Goal: Complete application form: Complete application form

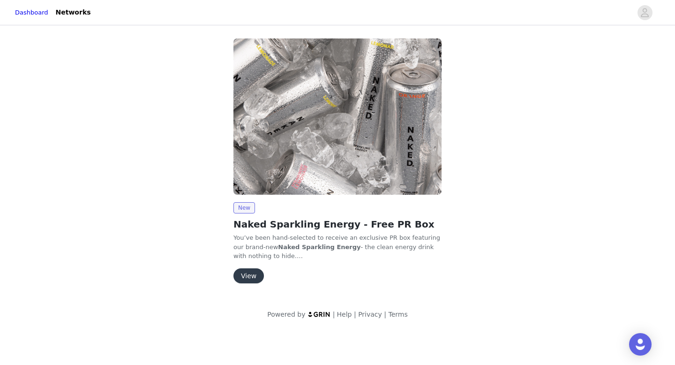
click at [256, 277] on button "View" at bounding box center [248, 275] width 30 height 15
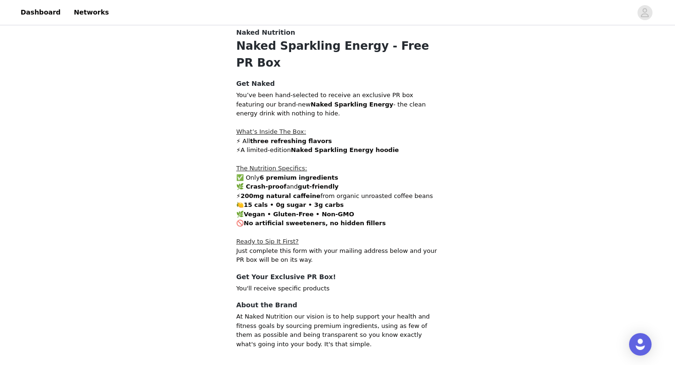
scroll to position [225, 0]
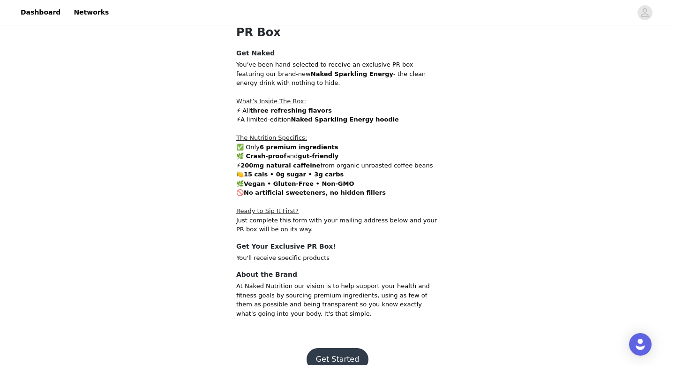
click at [327, 348] on button "Get Started" at bounding box center [337, 359] width 62 height 22
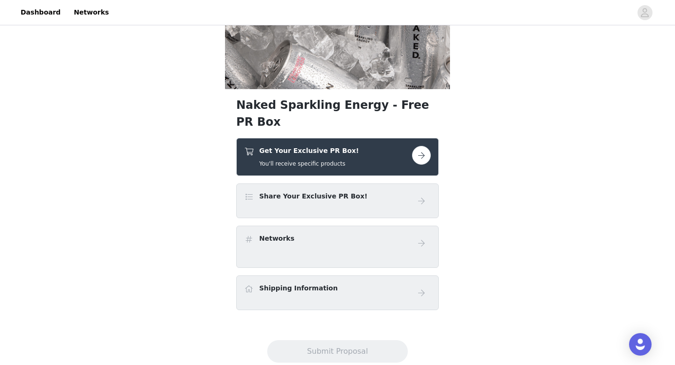
scroll to position [114, 0]
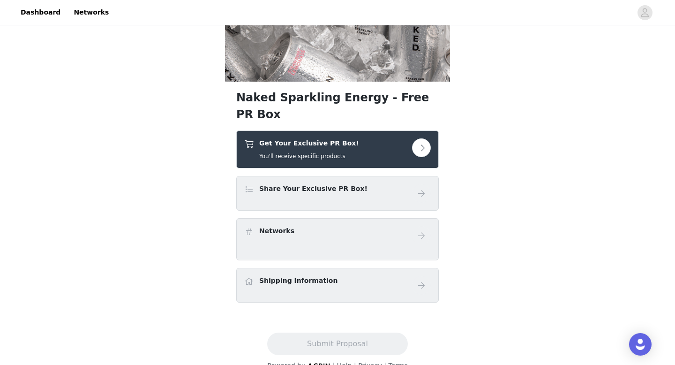
click at [373, 184] on div "Share Your Exclusive PR Box!" at bounding box center [328, 191] width 168 height 14
click at [380, 226] on div "Networks" at bounding box center [328, 233] width 168 height 14
click at [373, 275] on div "Shipping Information" at bounding box center [337, 284] width 186 height 19
click at [382, 138] on div "Get Your Exclusive PR Box! You'll receive specific products" at bounding box center [328, 149] width 168 height 22
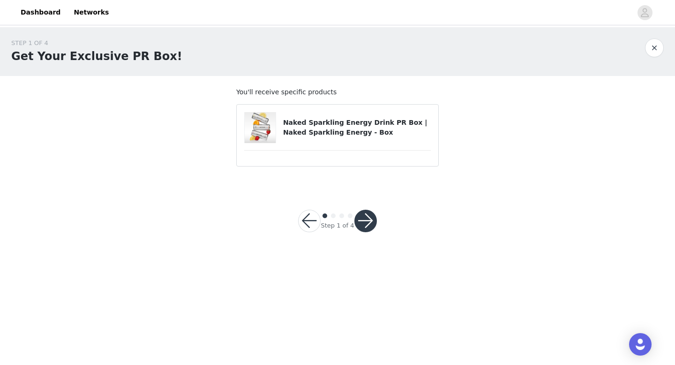
click at [374, 222] on button "button" at bounding box center [365, 220] width 22 height 22
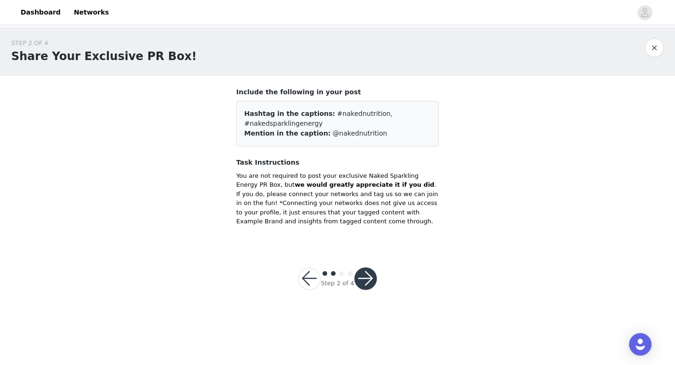
click at [371, 280] on button "button" at bounding box center [365, 278] width 22 height 22
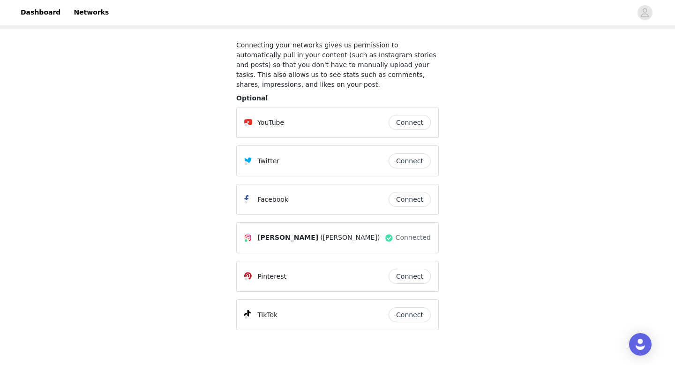
scroll to position [98, 0]
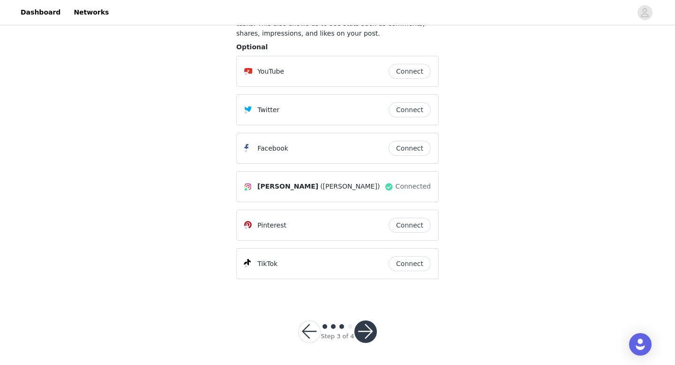
click at [366, 333] on button "button" at bounding box center [365, 331] width 22 height 22
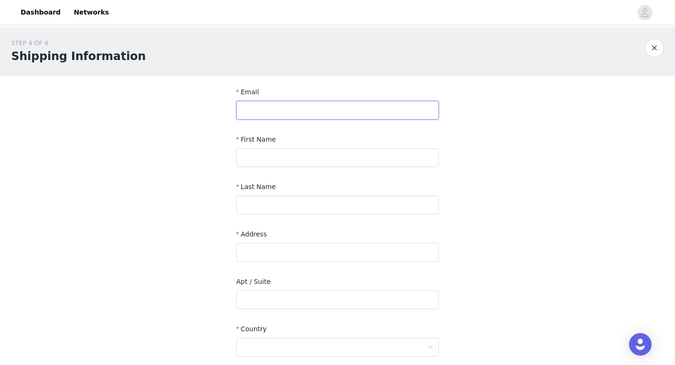
click at [324, 111] on input "text" at bounding box center [337, 110] width 202 height 19
type input "k"
type input "a"
type input "[EMAIL_ADDRESS][DOMAIN_NAME]"
click at [324, 149] on input "text" at bounding box center [337, 157] width 202 height 19
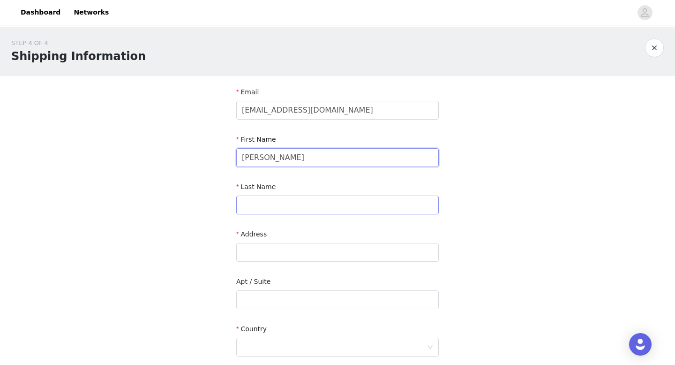
type input "[PERSON_NAME]"
click at [291, 201] on input "text" at bounding box center [337, 204] width 202 height 19
type input "[PERSON_NAME]"
click at [293, 254] on input "text" at bounding box center [337, 252] width 202 height 19
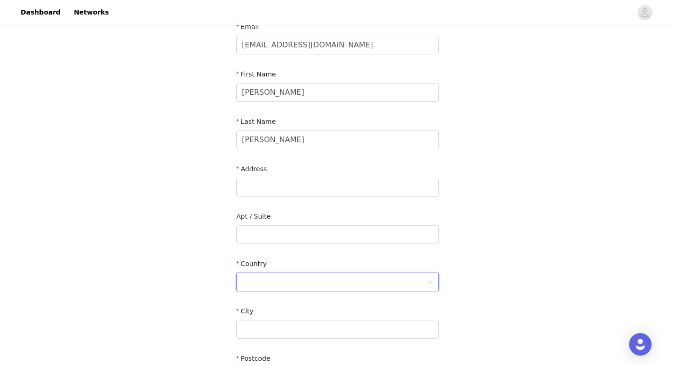
click at [280, 279] on div at bounding box center [334, 282] width 185 height 18
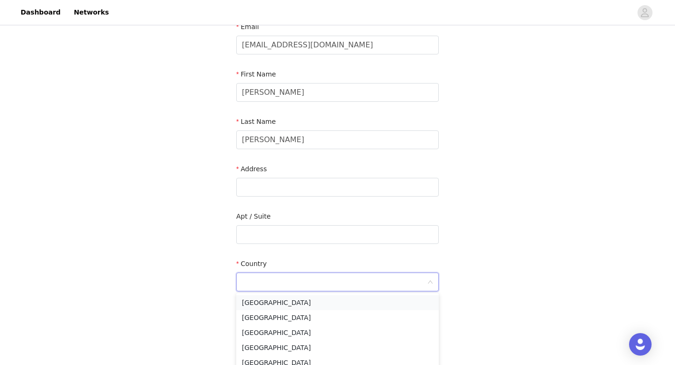
click at [277, 302] on li "[GEOGRAPHIC_DATA]" at bounding box center [337, 302] width 202 height 15
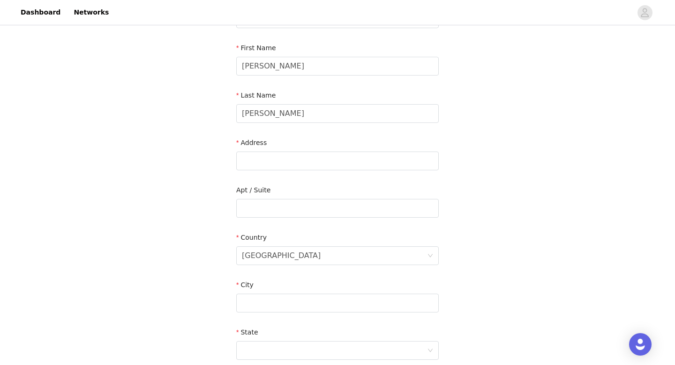
scroll to position [95, 0]
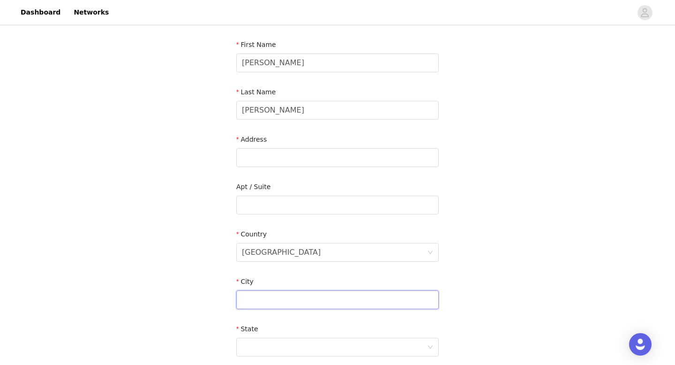
click at [278, 293] on input "text" at bounding box center [337, 299] width 202 height 19
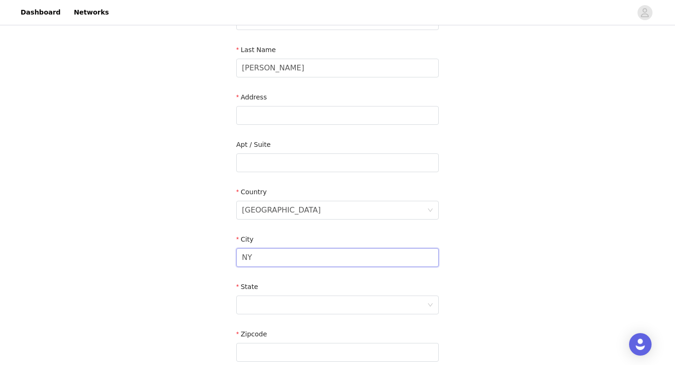
scroll to position [148, 0]
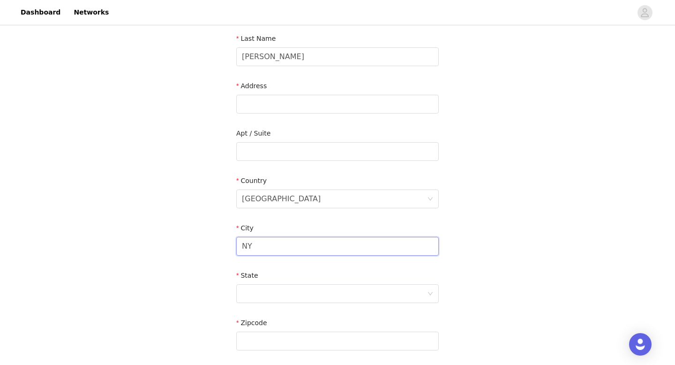
click at [285, 245] on input "NY" at bounding box center [337, 246] width 202 height 19
type input "NY"
click at [292, 104] on input "text" at bounding box center [337, 104] width 202 height 19
paste input "[STREET_ADDRESS]"
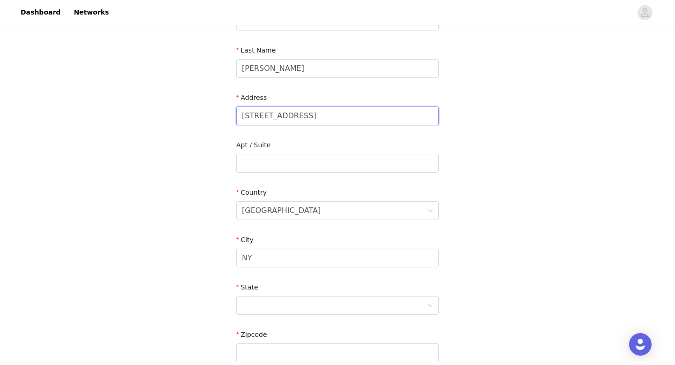
scroll to position [121, 0]
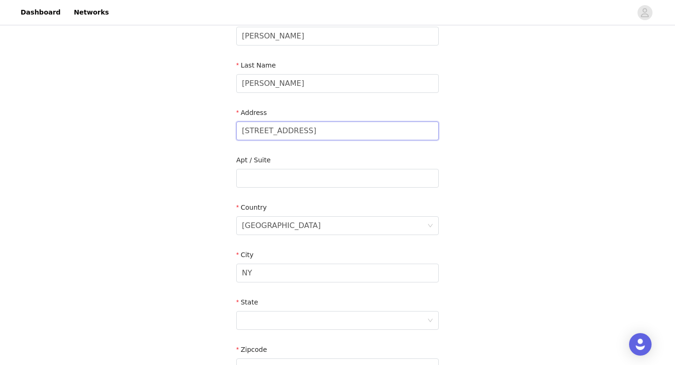
drag, startPoint x: 392, startPoint y: 132, endPoint x: 412, endPoint y: 132, distance: 20.2
click at [412, 132] on input "[STREET_ADDRESS]" at bounding box center [337, 130] width 202 height 19
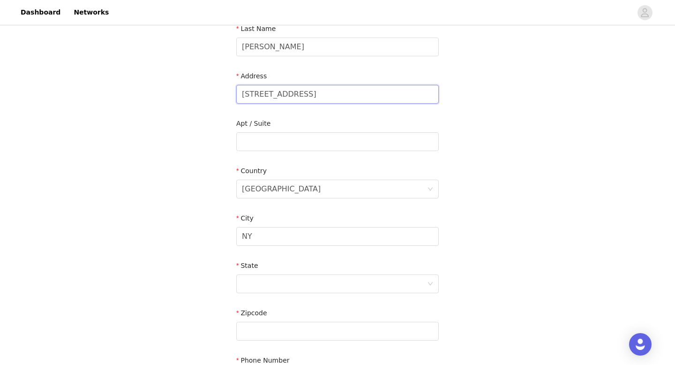
scroll to position [169, 0]
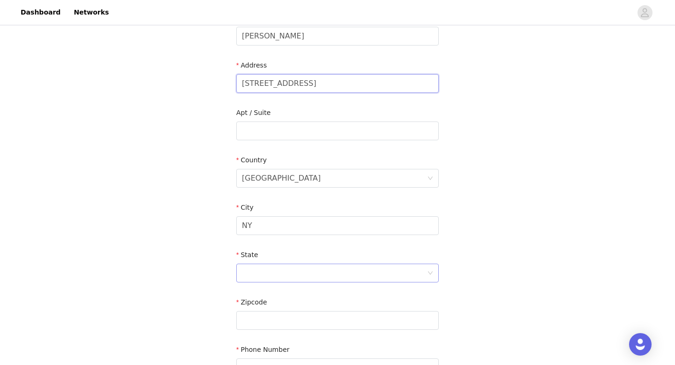
type input "[STREET_ADDRESS]"
click at [296, 270] on div at bounding box center [334, 273] width 185 height 18
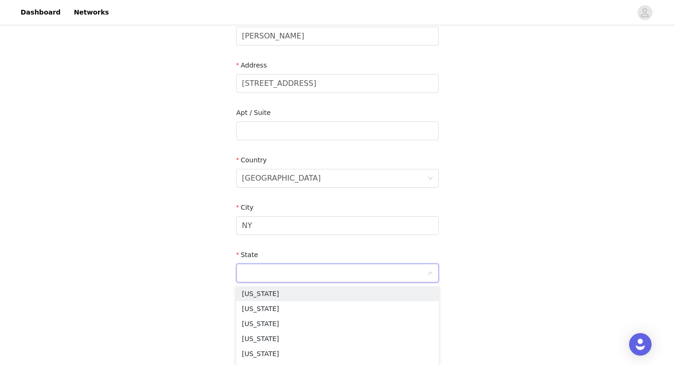
click at [486, 200] on div "STEP 4 OF 4 Shipping Information Email [EMAIL_ADDRESS][DOMAIN_NAME] First Name …" at bounding box center [337, 131] width 675 height 544
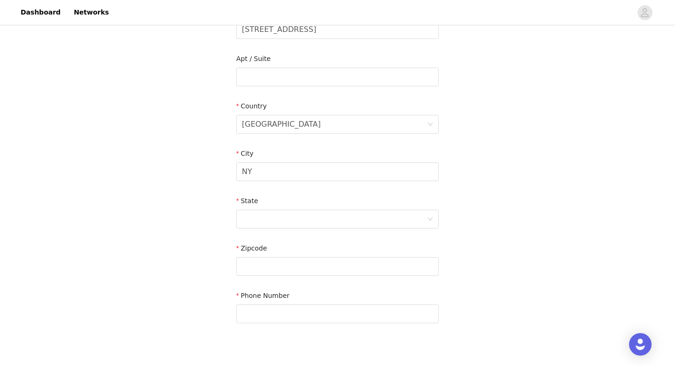
scroll to position [253, 0]
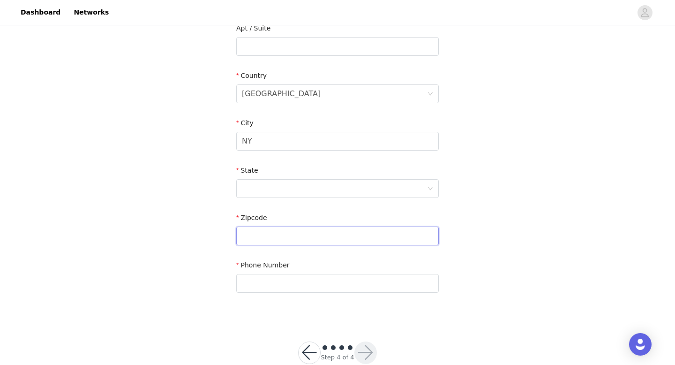
click at [381, 232] on input "text" at bounding box center [337, 235] width 202 height 19
paste input "11572"
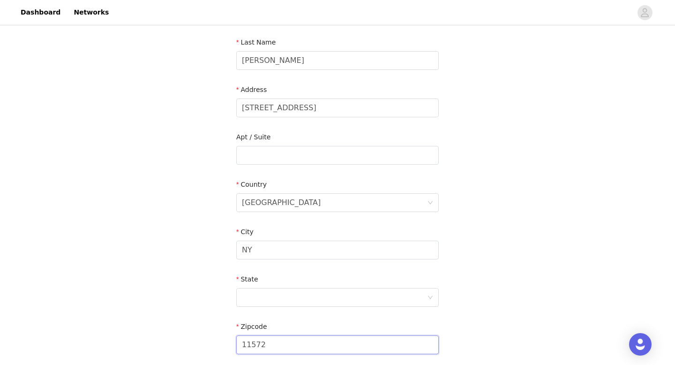
scroll to position [142, 0]
type input "11572"
drag, startPoint x: 344, startPoint y: 110, endPoint x: 379, endPoint y: 112, distance: 34.7
click at [379, 112] on input "[STREET_ADDRESS]" at bounding box center [337, 110] width 202 height 19
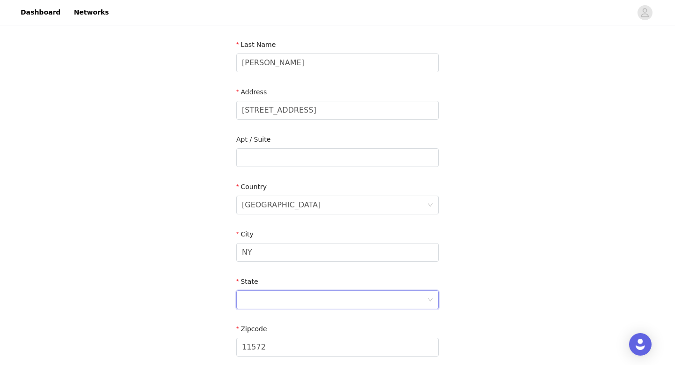
click at [303, 303] on div at bounding box center [334, 299] width 185 height 18
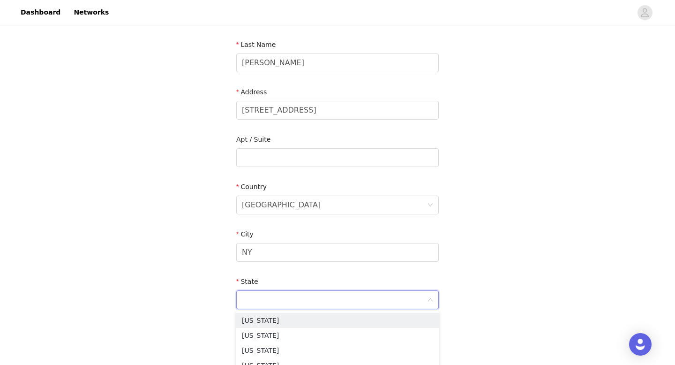
paste input "Oceanside"
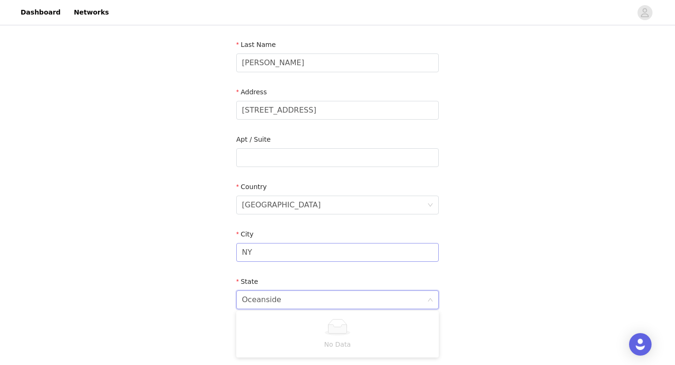
type input "Oceanside"
click at [290, 247] on input "NY" at bounding box center [337, 252] width 202 height 19
paste input "Oceanside"
type input "Oceanside"
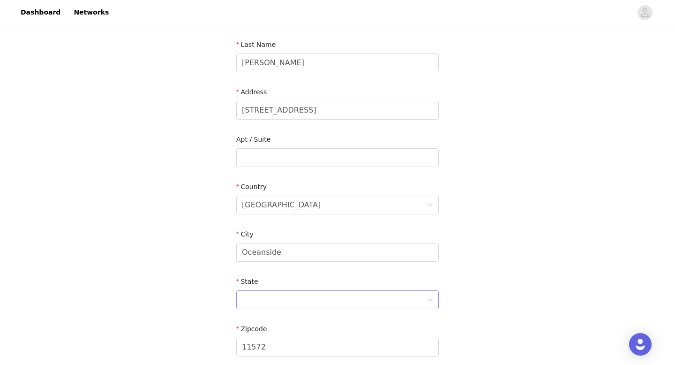
click at [283, 295] on div at bounding box center [334, 299] width 185 height 18
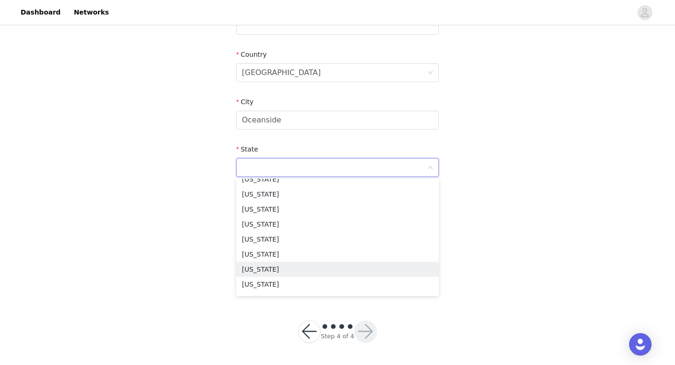
scroll to position [507, 0]
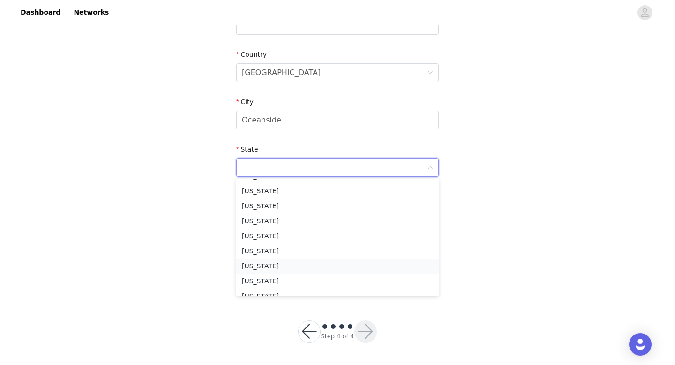
click at [290, 261] on li "[US_STATE]" at bounding box center [337, 265] width 202 height 15
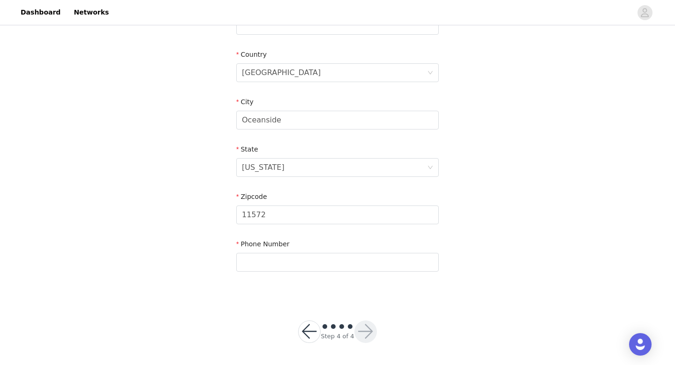
scroll to position [106, 0]
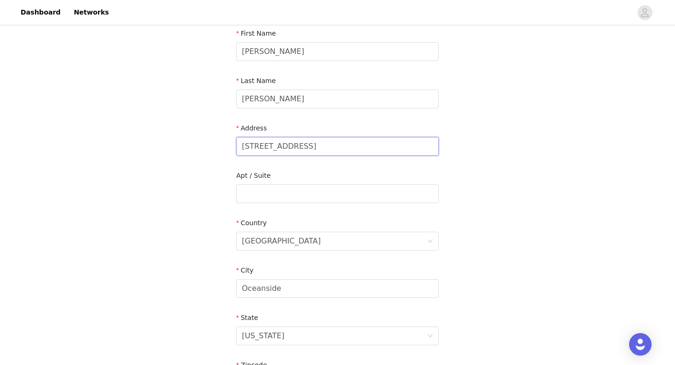
drag, startPoint x: 341, startPoint y: 148, endPoint x: 353, endPoint y: 149, distance: 12.2
click at [353, 149] on input "[STREET_ADDRESS]" at bounding box center [337, 146] width 202 height 19
click at [356, 149] on input "[STREET_ADDRESS]" at bounding box center [337, 146] width 202 height 19
drag, startPoint x: 340, startPoint y: 148, endPoint x: 467, endPoint y: 146, distance: 127.0
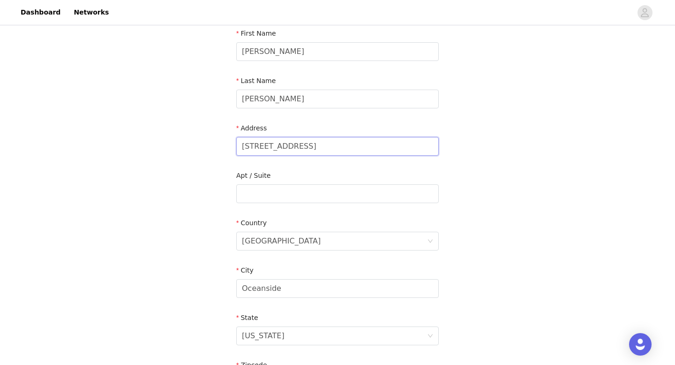
click at [467, 146] on div "STEP 4 OF 4 Shipping Information Email [EMAIL_ADDRESS][DOMAIN_NAME] First Name …" at bounding box center [337, 193] width 675 height 544
drag, startPoint x: 331, startPoint y: 147, endPoint x: 344, endPoint y: 147, distance: 13.1
click at [344, 147] on input "[STREET_ADDRESS]" at bounding box center [337, 146] width 202 height 19
type input "[STREET_ADDRESS]"
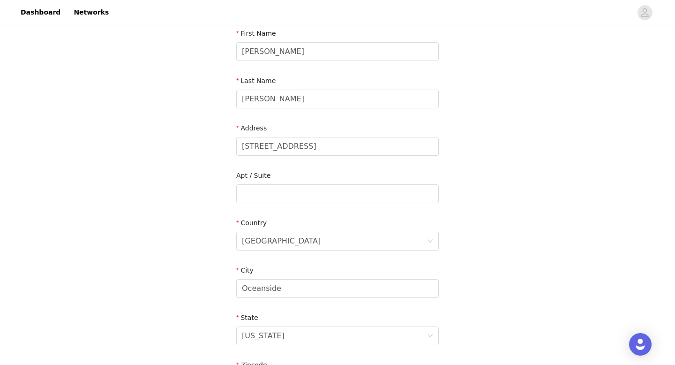
click at [377, 127] on div "Address" at bounding box center [337, 130] width 202 height 14
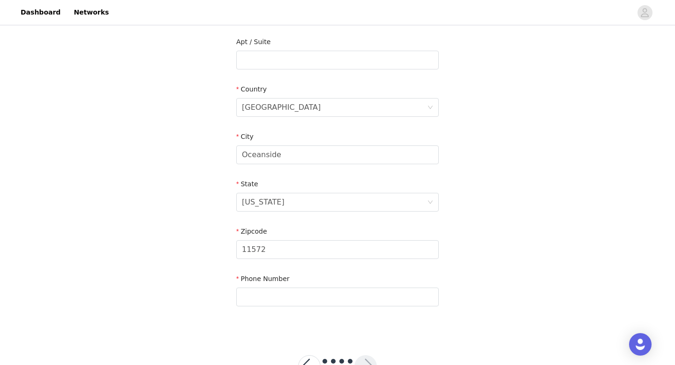
scroll to position [274, 0]
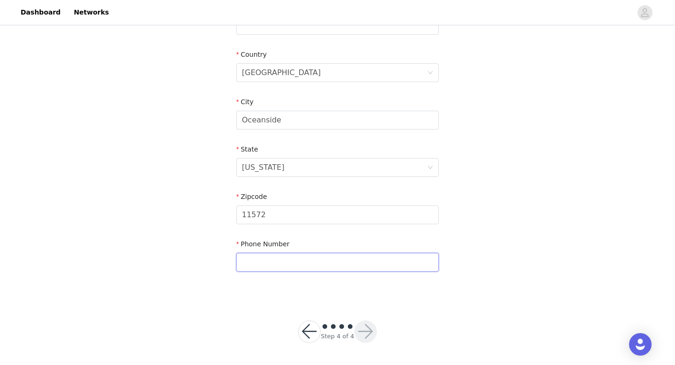
click at [350, 263] on input "text" at bounding box center [337, 262] width 202 height 19
paste input "5164253124"
type input "5164253124"
click at [361, 328] on button "button" at bounding box center [365, 331] width 22 height 22
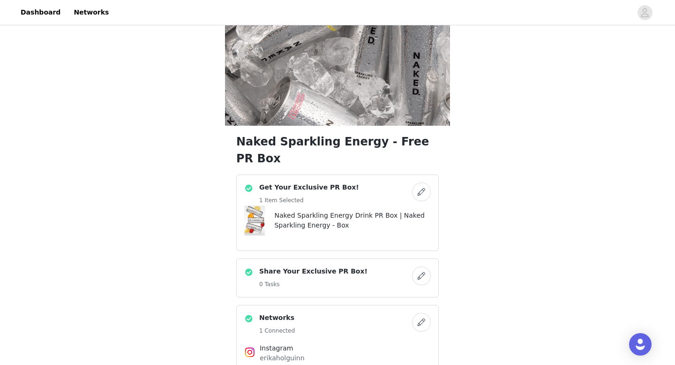
scroll to position [217, 0]
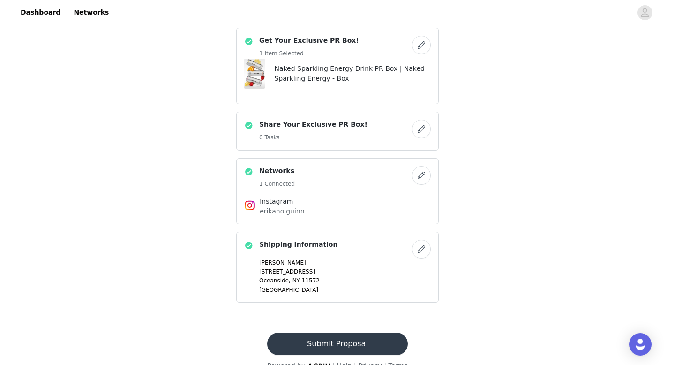
click at [368, 332] on button "Submit Proposal" at bounding box center [337, 343] width 140 height 22
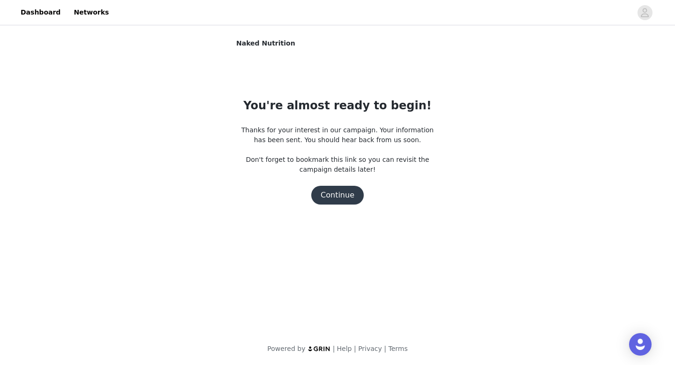
scroll to position [0, 0]
